Goal: Find contact information: Find contact information

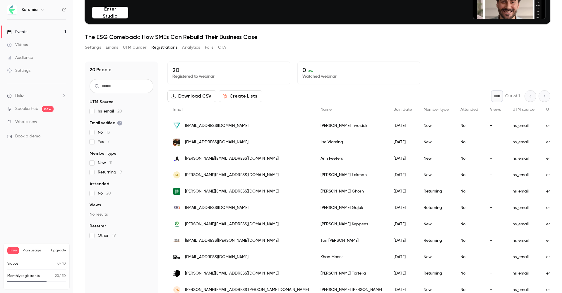
scroll to position [57, 0]
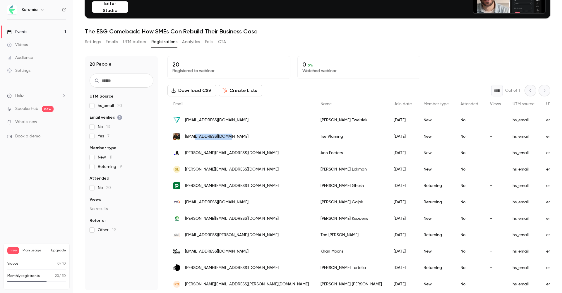
drag, startPoint x: 233, startPoint y: 135, endPoint x: 196, endPoint y: 136, distance: 37.5
click at [196, 136] on div "[EMAIL_ADDRESS][DOMAIN_NAME]" at bounding box center [241, 136] width 147 height 16
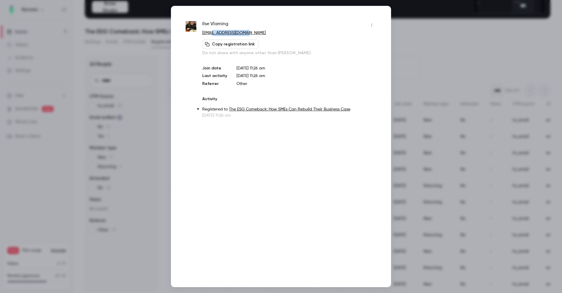
drag, startPoint x: 248, startPoint y: 31, endPoint x: 214, endPoint y: 32, distance: 34.3
click at [213, 32] on p "[EMAIL_ADDRESS][DOMAIN_NAME]" at bounding box center [289, 33] width 174 height 6
copy link "[DOMAIN_NAME]"
click at [423, 72] on div at bounding box center [281, 146] width 562 height 293
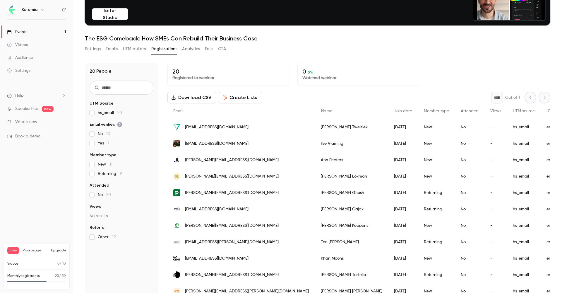
scroll to position [0, 1]
click at [218, 127] on span "[EMAIL_ADDRESS][DOMAIN_NAME]" at bounding box center [217, 127] width 64 height 6
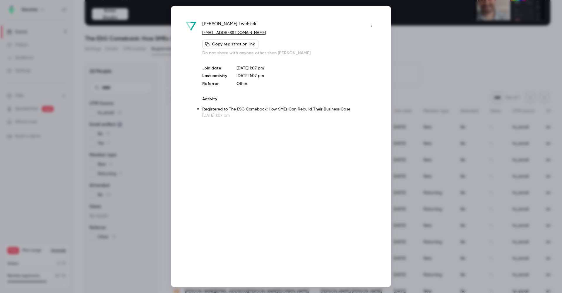
drag, startPoint x: 268, startPoint y: 33, endPoint x: 224, endPoint y: 33, distance: 43.7
click at [224, 33] on p "[EMAIL_ADDRESS][DOMAIN_NAME]" at bounding box center [289, 33] width 174 height 6
copy link "[DOMAIN_NAME]"
click at [441, 64] on div at bounding box center [281, 146] width 562 height 293
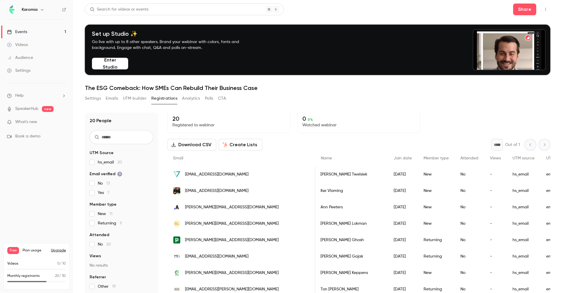
scroll to position [0, 0]
